Goal: Transaction & Acquisition: Purchase product/service

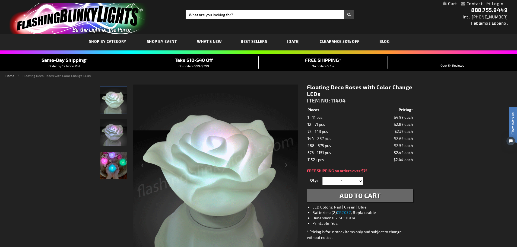
click at [109, 135] on img "Light Up Floating Decorative LED Rose" at bounding box center [113, 132] width 27 height 27
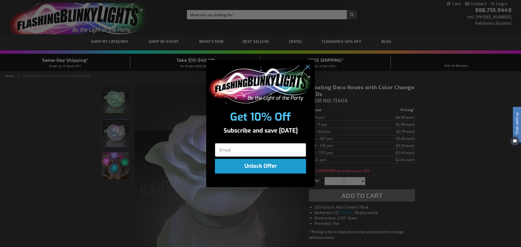
click at [115, 164] on div "Close dialog Get 10% Off Subscribe and save today Unlock Offer Submit" at bounding box center [260, 123] width 521 height 247
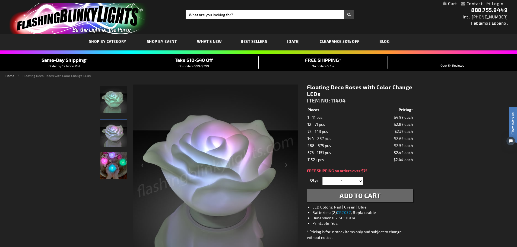
click at [113, 170] on img "Light Up Floating Decorative LED Rose" at bounding box center [113, 165] width 27 height 27
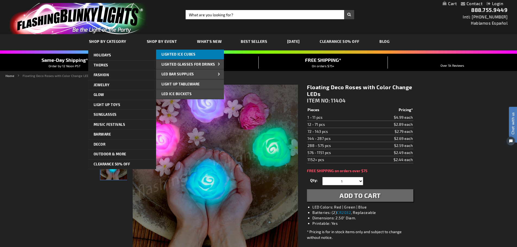
click at [187, 54] on span "Lighted Ice Cubes" at bounding box center [179, 54] width 34 height 4
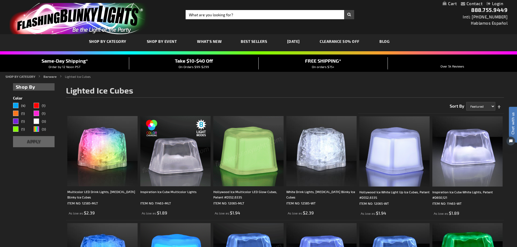
click at [251, 155] on img at bounding box center [248, 151] width 70 height 70
